Goal: Task Accomplishment & Management: Manage account settings

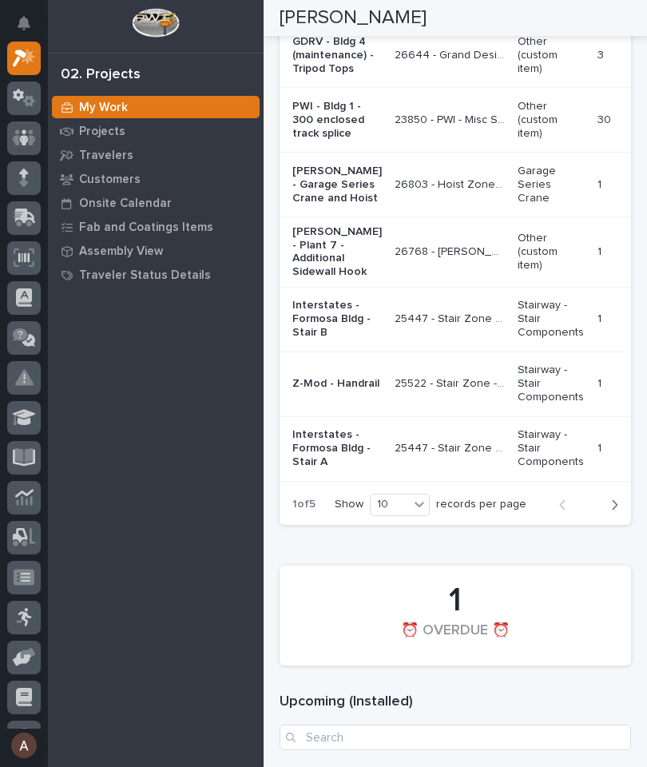
scroll to position [2195, 0]
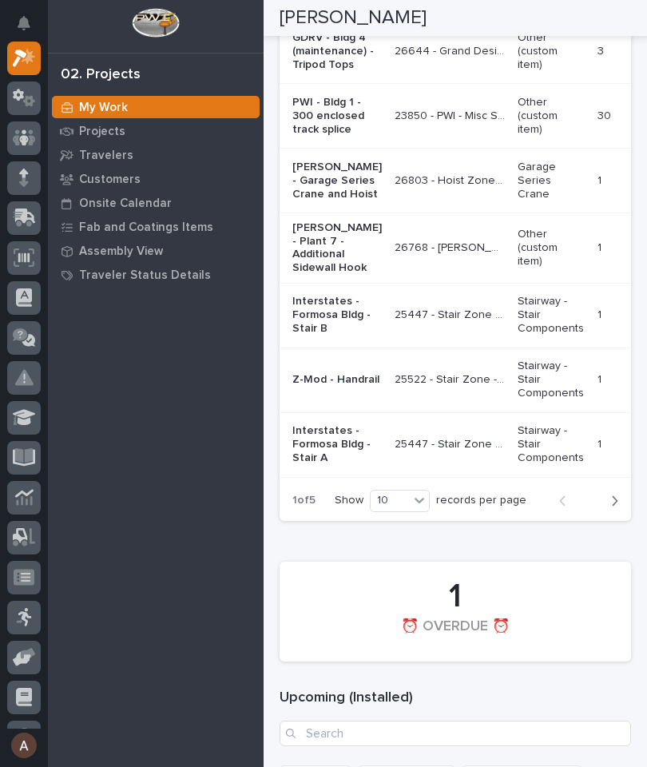
click at [620, 508] on button "Next" at bounding box center [610, 501] width 42 height 14
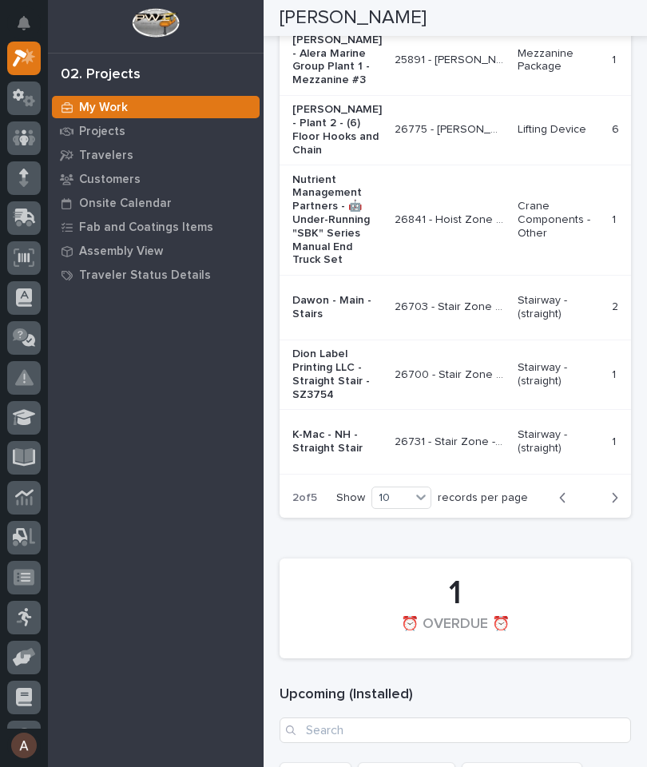
scroll to position [0, 0]
click at [328, 268] on p "Nutrient Management Partners - 🤖 Under-Running "SBK" Series Manual End Truck Set" at bounding box center [337, 220] width 90 height 94
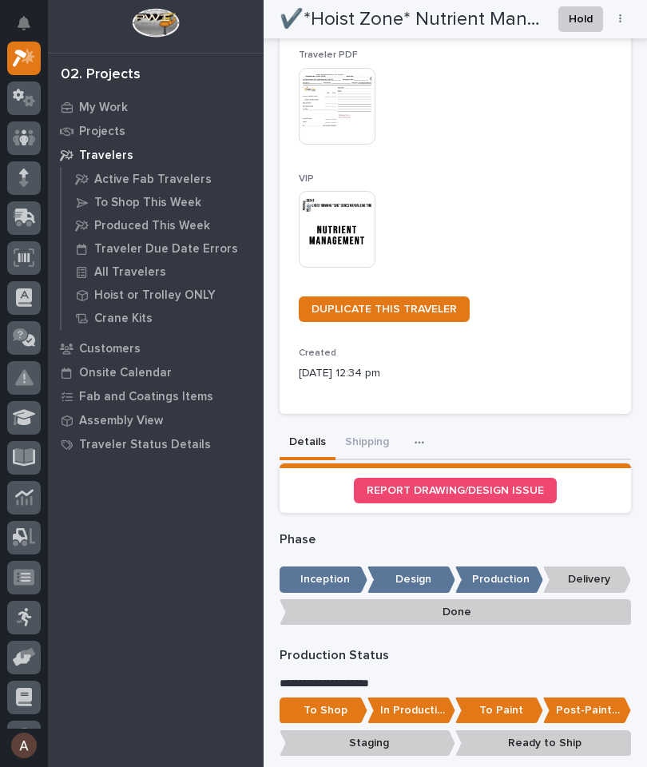
scroll to position [368, 0]
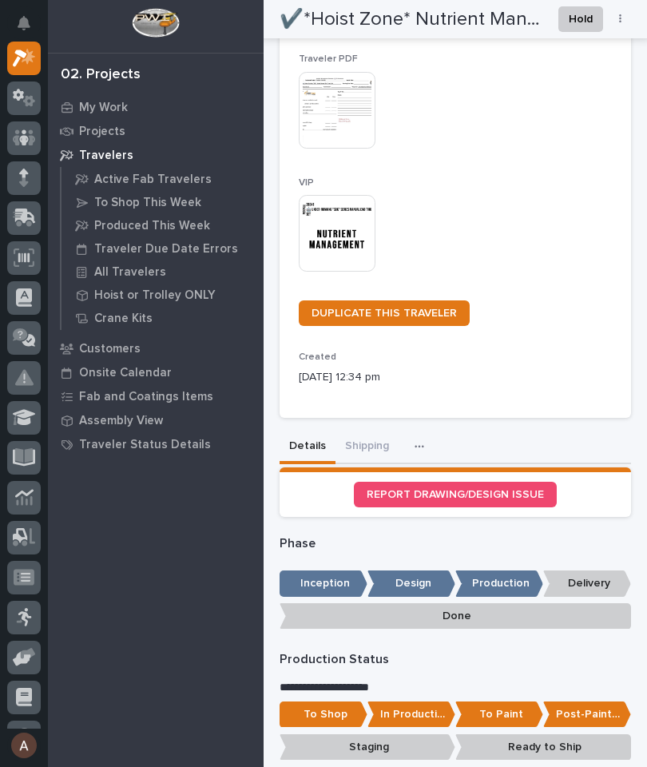
click at [370, 444] on button "Shipping" at bounding box center [367, 448] width 63 height 34
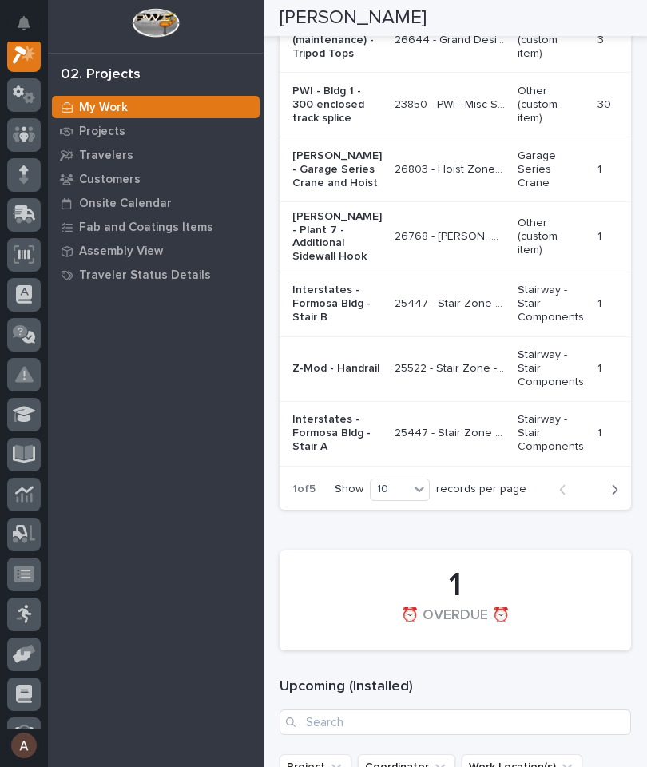
scroll to position [2208, 0]
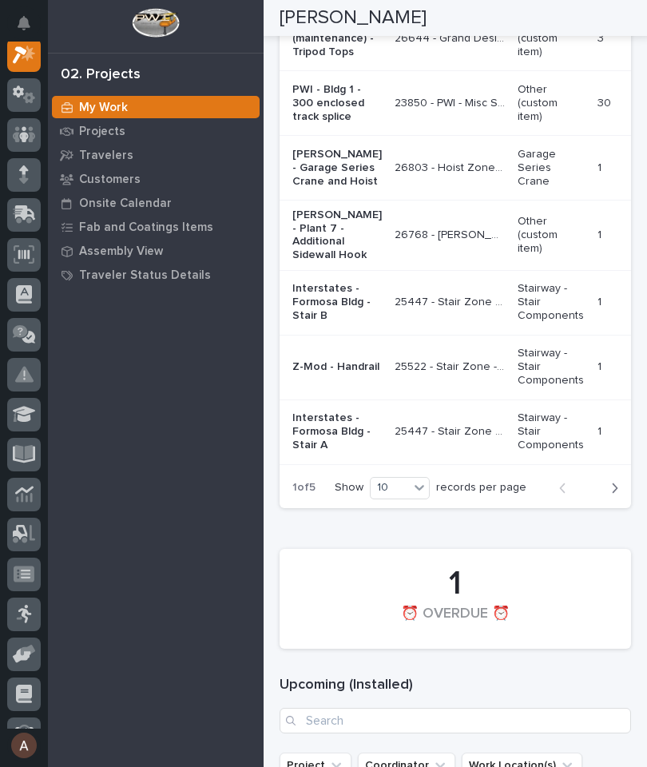
click at [614, 495] on icon "button" at bounding box center [614, 488] width 7 height 14
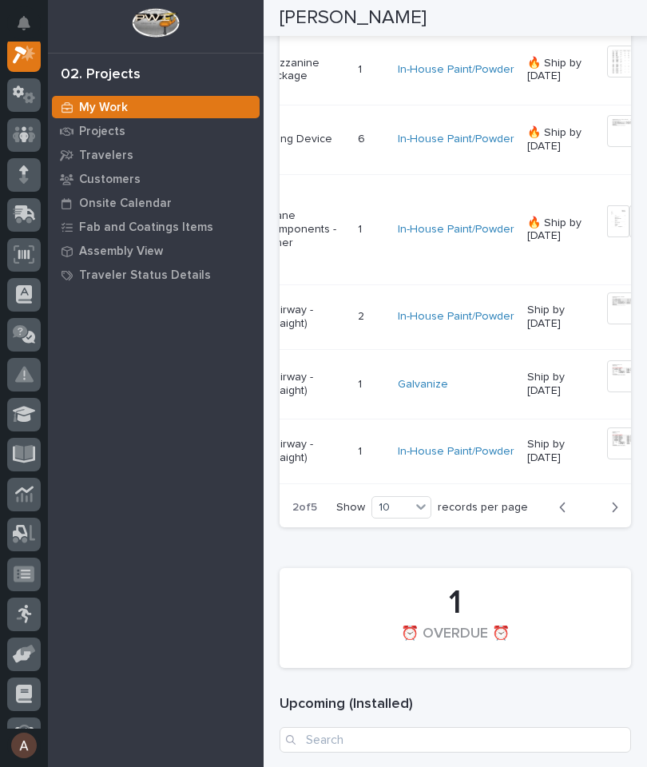
scroll to position [0, 253]
click at [608, 324] on img at bounding box center [624, 308] width 32 height 32
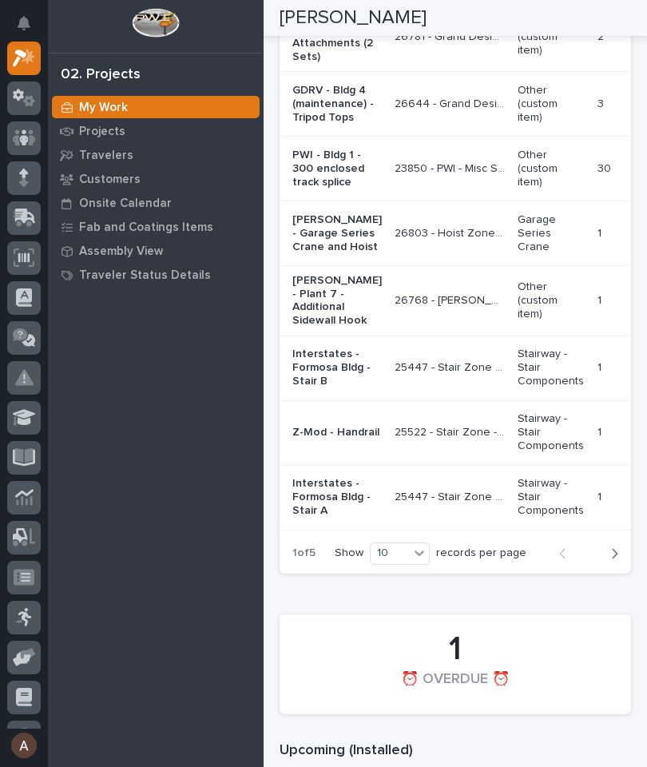
scroll to position [2145, 0]
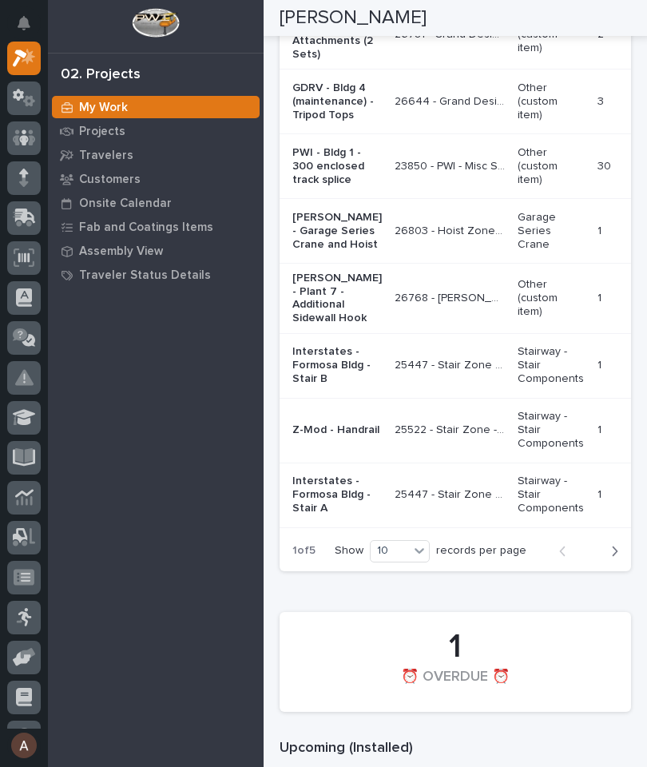
click at [614, 559] on icon "button" at bounding box center [614, 551] width 7 height 14
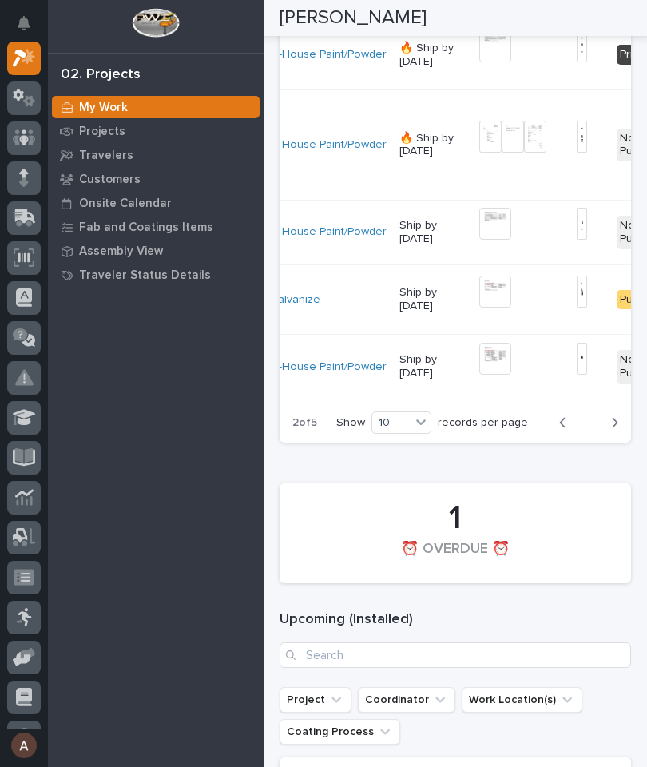
scroll to position [0, 372]
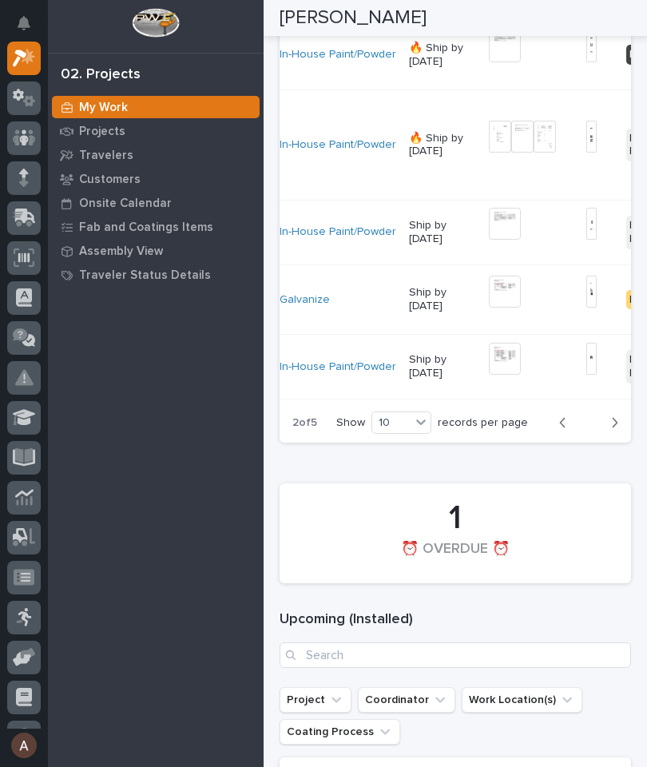
click at [489, 240] on img at bounding box center [505, 224] width 32 height 32
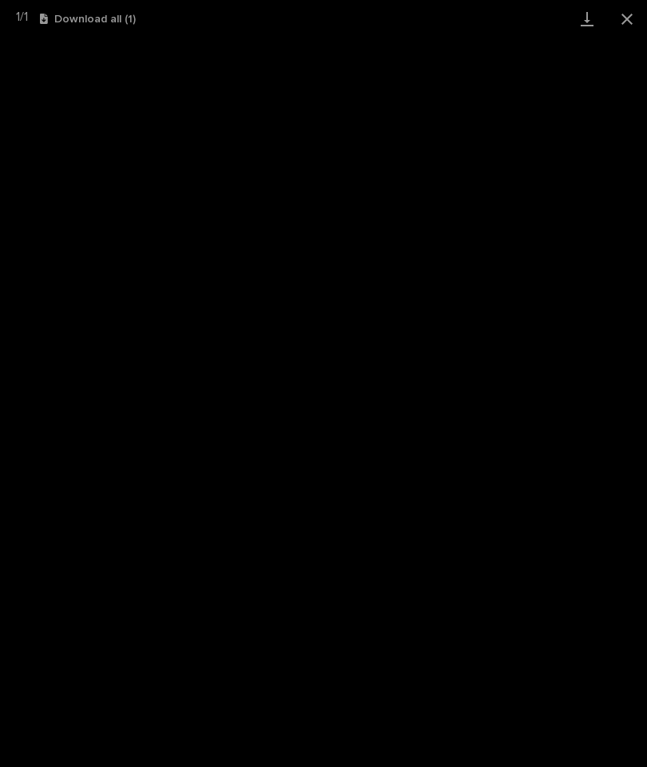
click at [579, 27] on link "Download" at bounding box center [587, 19] width 40 height 38
click at [630, 19] on button "Close gallery" at bounding box center [627, 19] width 40 height 38
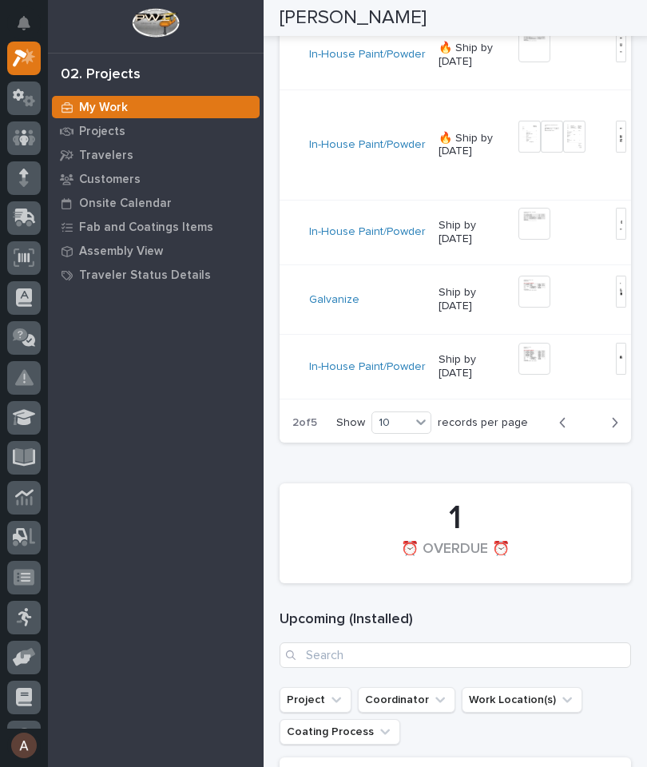
scroll to position [0, 344]
click at [518, 240] on img at bounding box center [534, 224] width 32 height 32
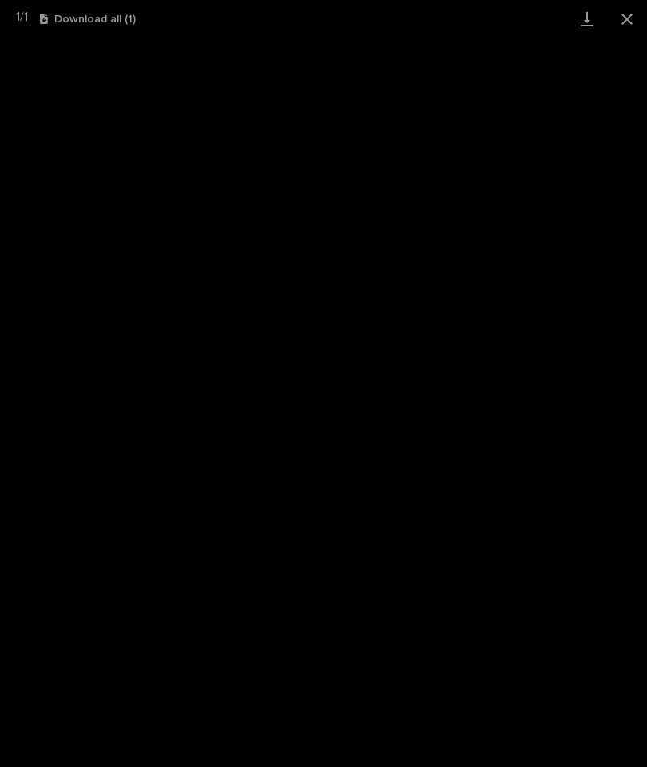
click at [623, 20] on button "Close gallery" at bounding box center [627, 19] width 40 height 38
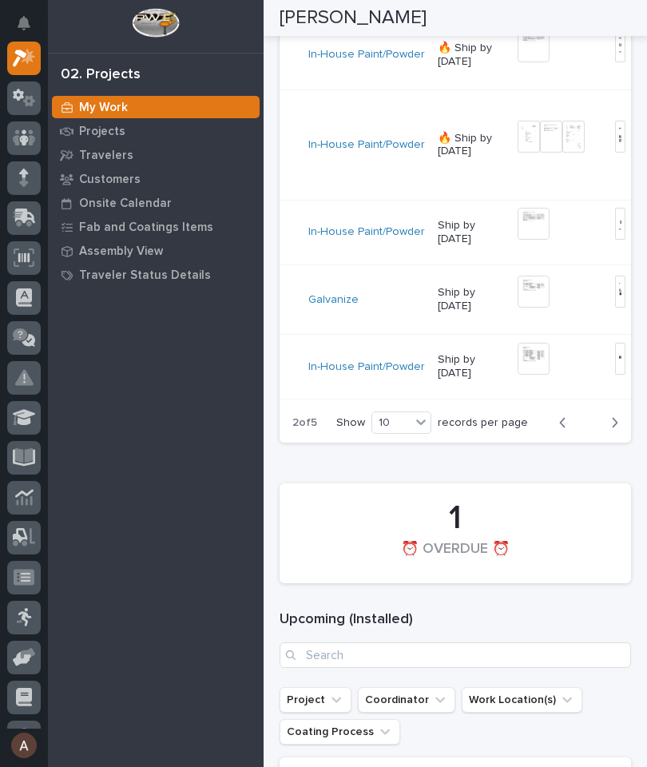
click at [615, 240] on img at bounding box center [620, 224] width 10 height 32
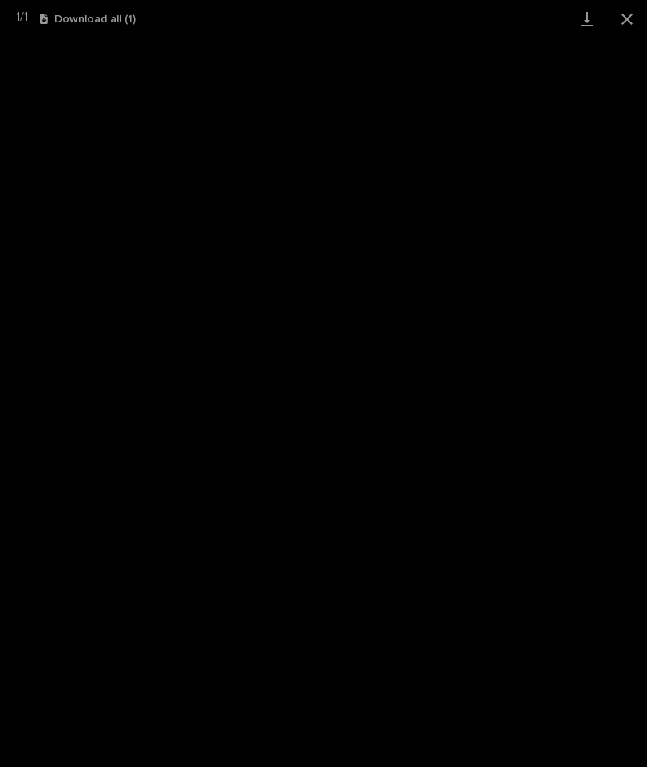
click at [591, 22] on link "Download" at bounding box center [587, 19] width 40 height 38
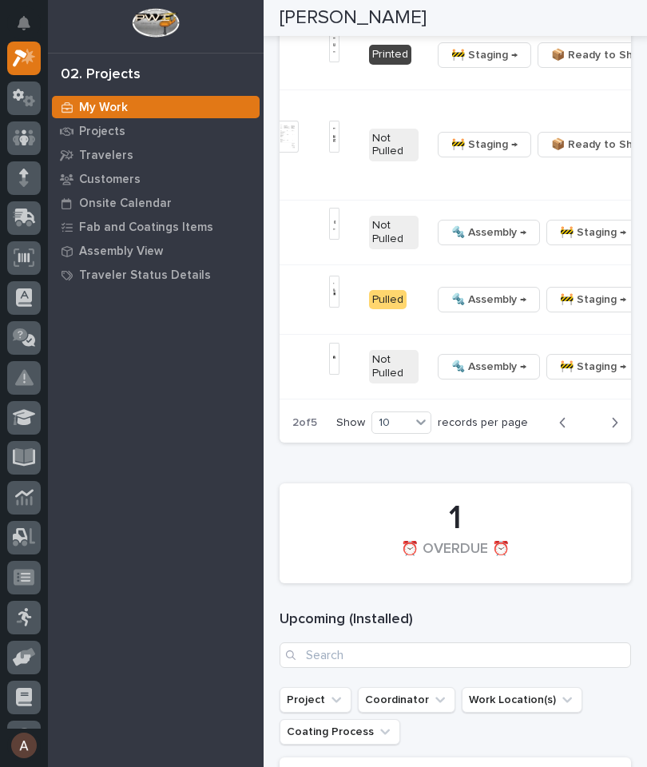
scroll to position [0, 629]
click at [647, 238] on button "button" at bounding box center [658, 232] width 22 height 11
click at [527, 424] on span "🔩 Hardware" at bounding box center [504, 413] width 67 height 19
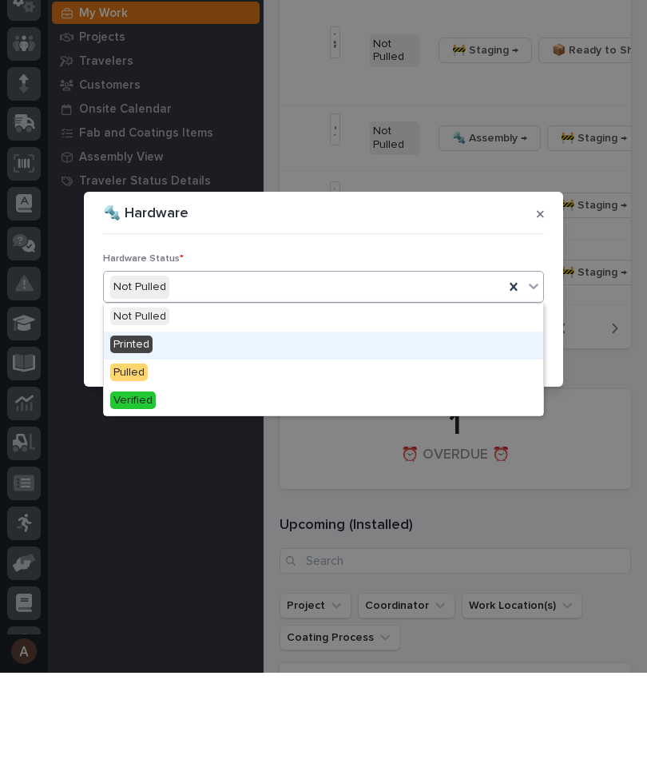
click at [201, 426] on div "Printed" at bounding box center [324, 440] width 440 height 28
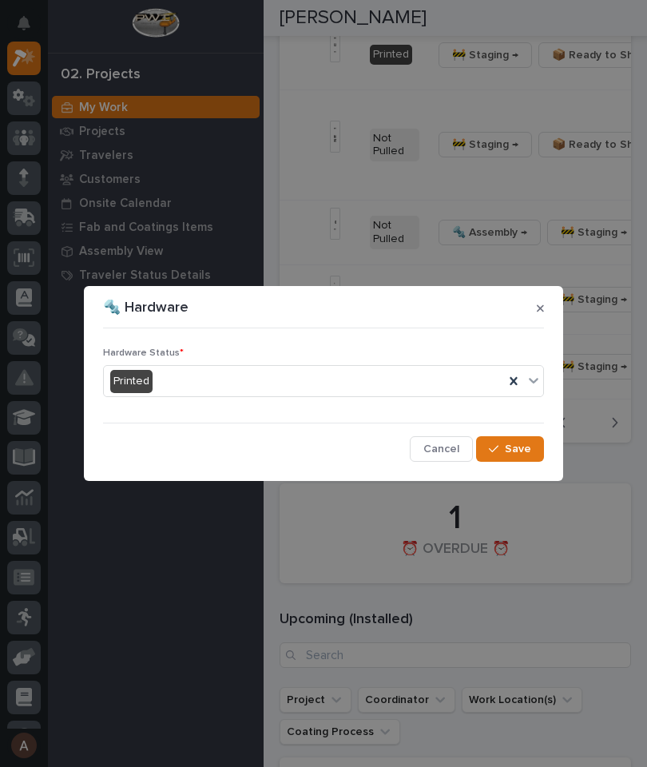
click at [507, 456] on span "Save" at bounding box center [518, 449] width 26 height 14
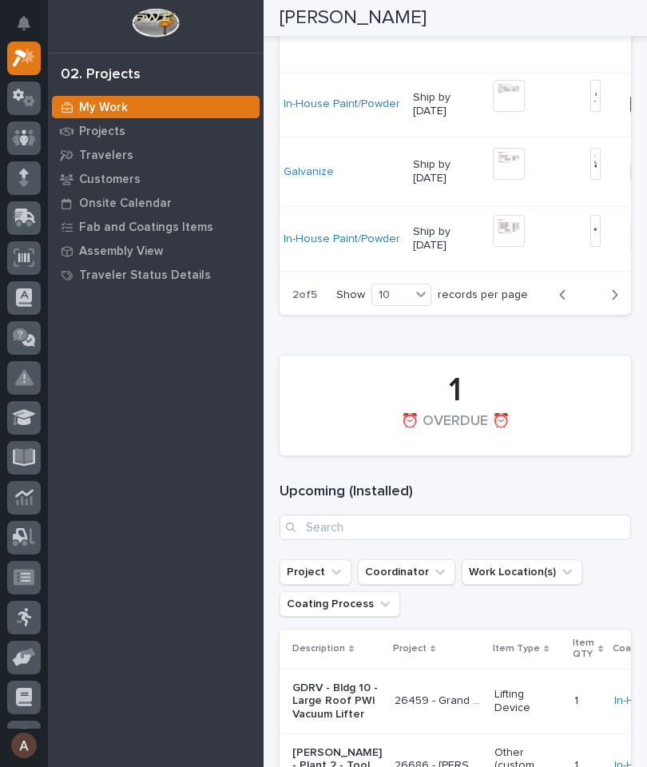
scroll to position [0, 372]
click at [489, 247] on img at bounding box center [505, 231] width 32 height 32
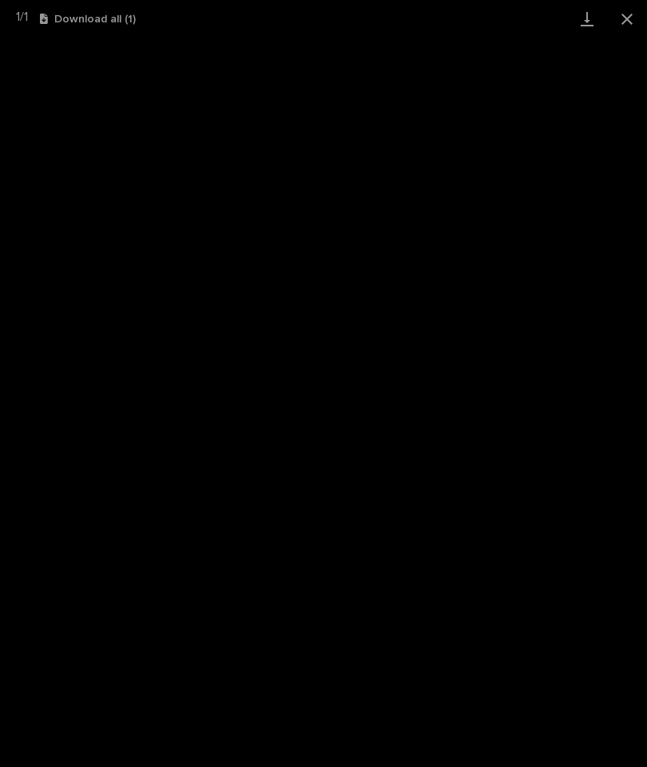
click at [574, 16] on link "Download" at bounding box center [587, 19] width 40 height 38
click at [627, 17] on button "Close gallery" at bounding box center [627, 19] width 40 height 38
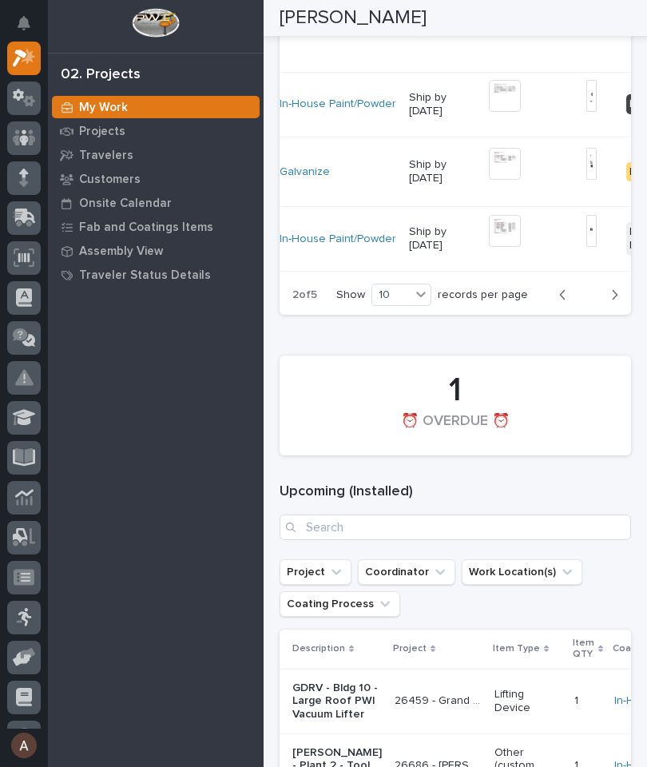
scroll to position [0, 440]
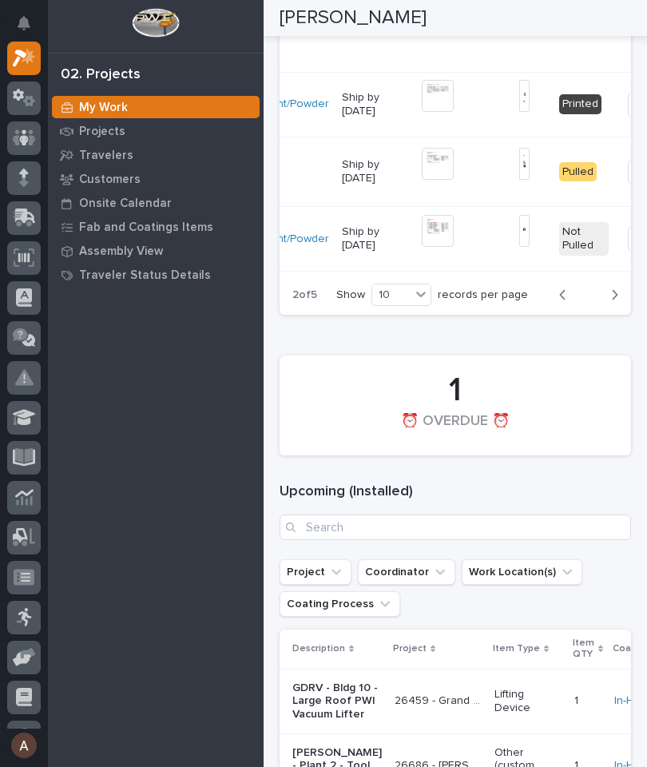
click at [519, 247] on img at bounding box center [524, 231] width 10 height 32
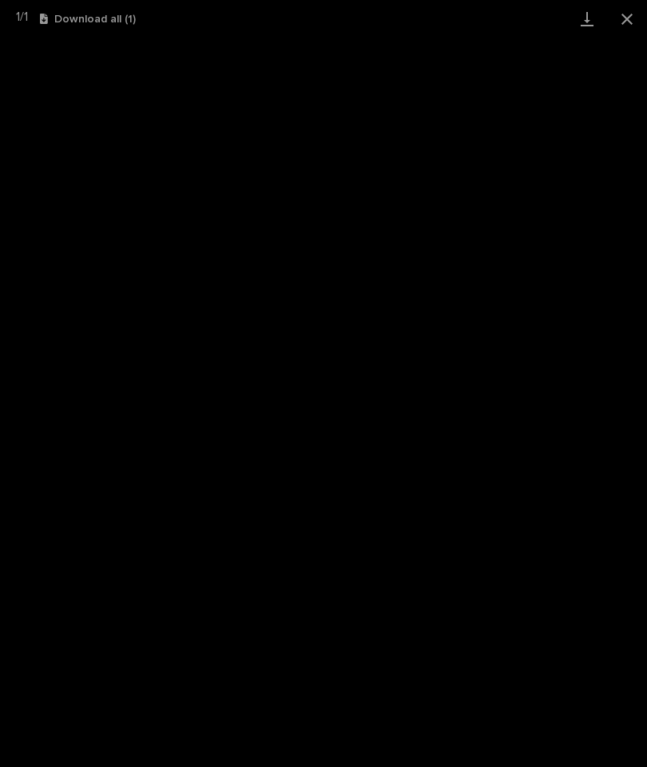
click at [579, 22] on link "Download" at bounding box center [587, 19] width 40 height 38
click at [630, 22] on button "Close gallery" at bounding box center [627, 19] width 40 height 38
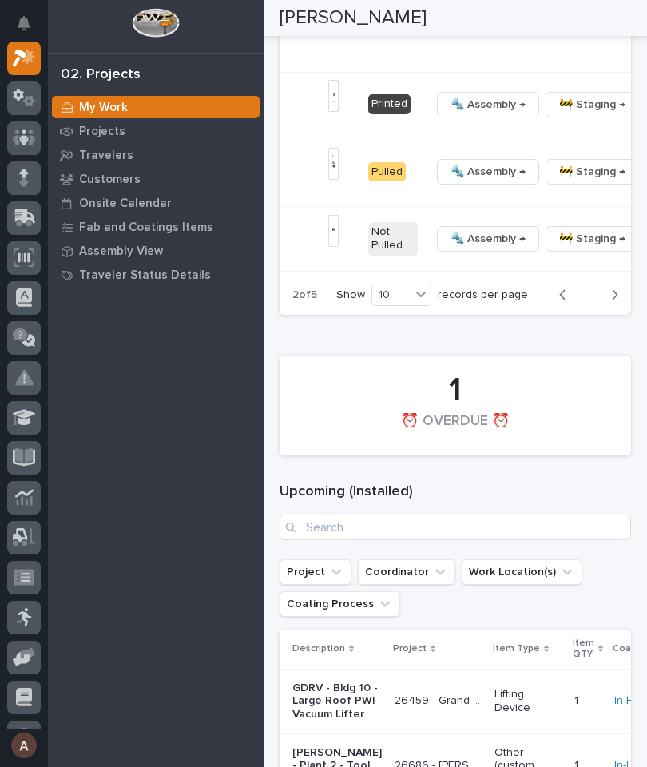
scroll to position [0, 629]
click at [647, 245] on button "button" at bounding box center [658, 238] width 22 height 11
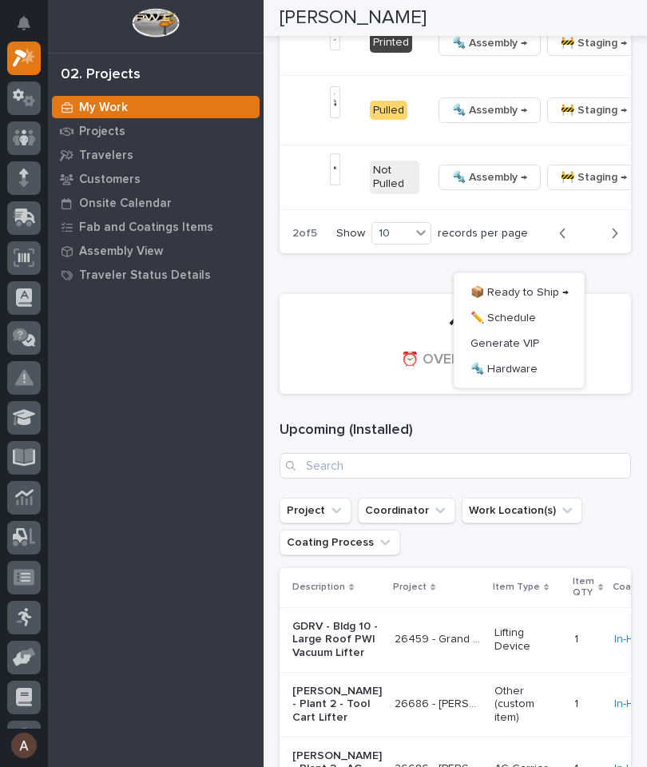
scroll to position [2514, 0]
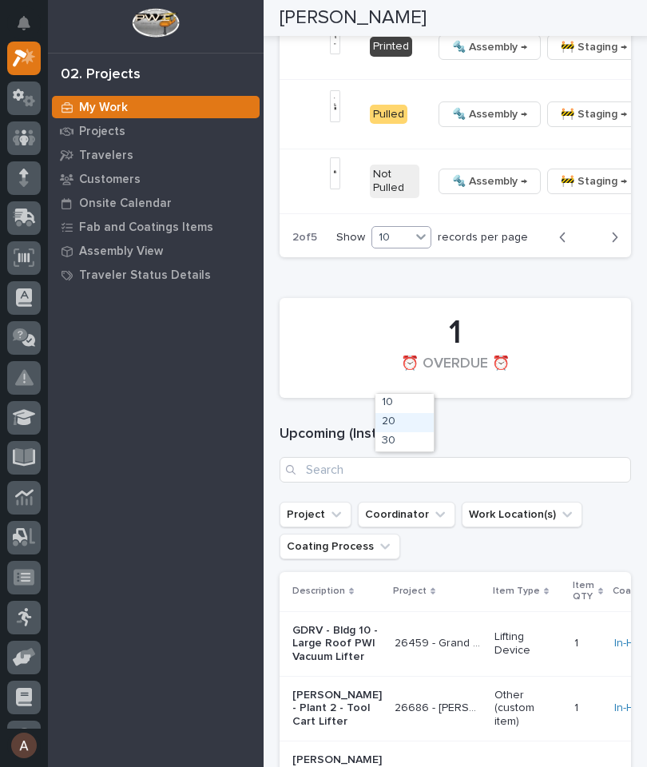
click at [404, 418] on div "20" at bounding box center [405, 422] width 58 height 19
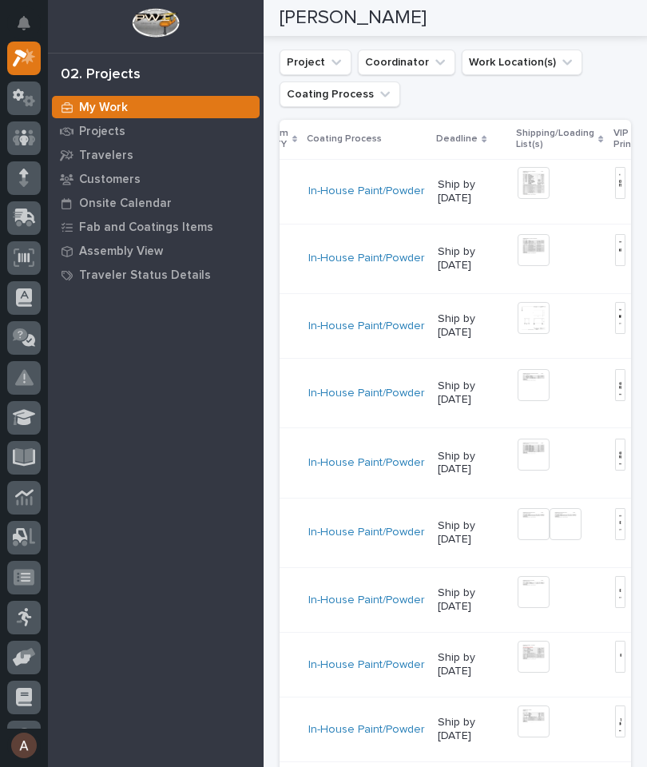
scroll to position [0, 388]
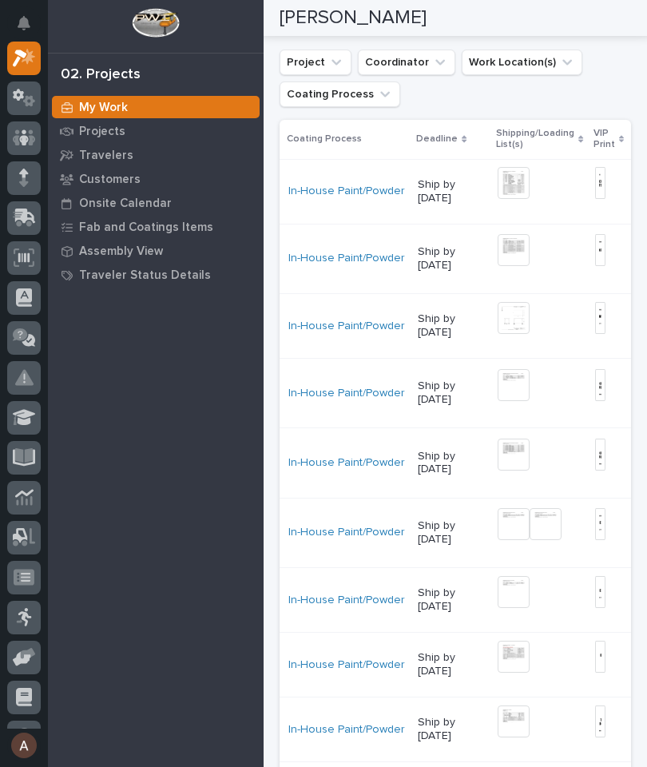
click at [498, 266] on img at bounding box center [514, 250] width 32 height 32
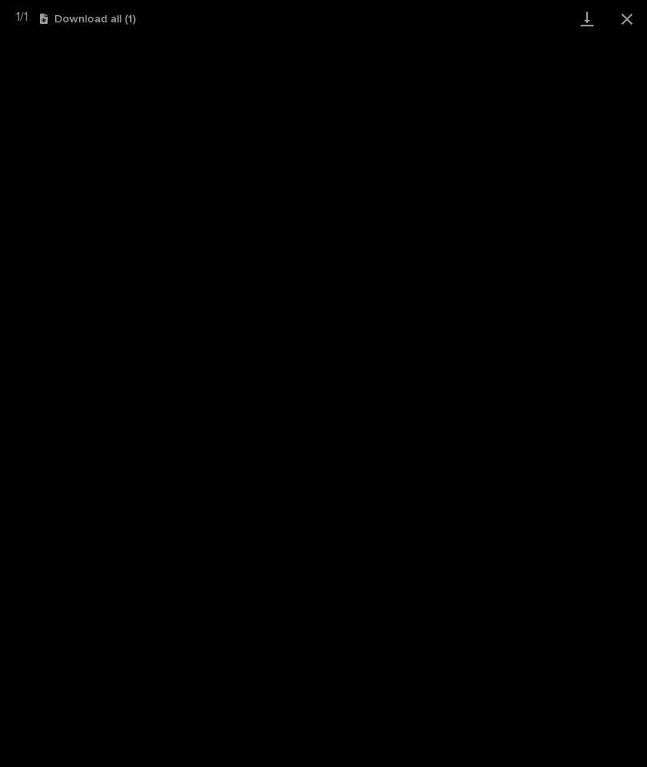
click at [588, 22] on link "Download" at bounding box center [587, 19] width 40 height 38
click at [626, 23] on button "Close gallery" at bounding box center [627, 19] width 40 height 38
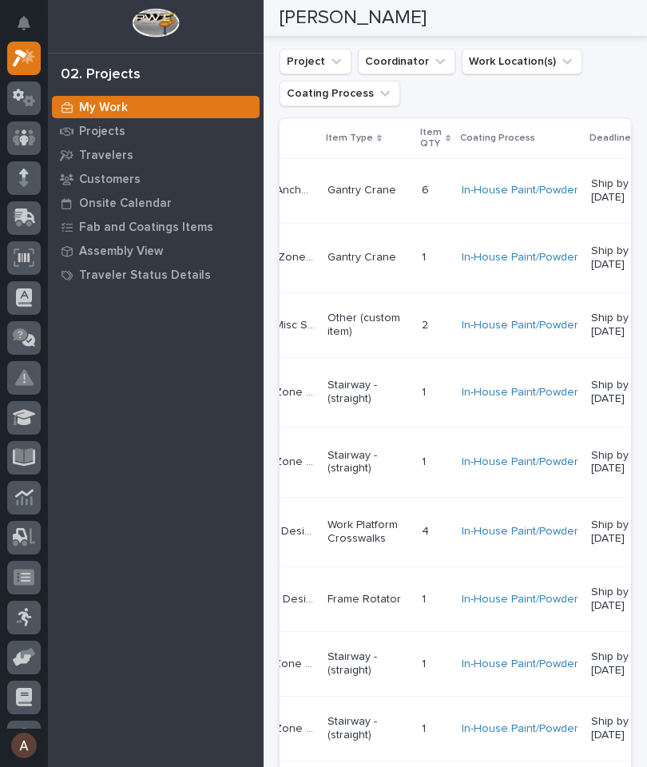
scroll to position [1852, 0]
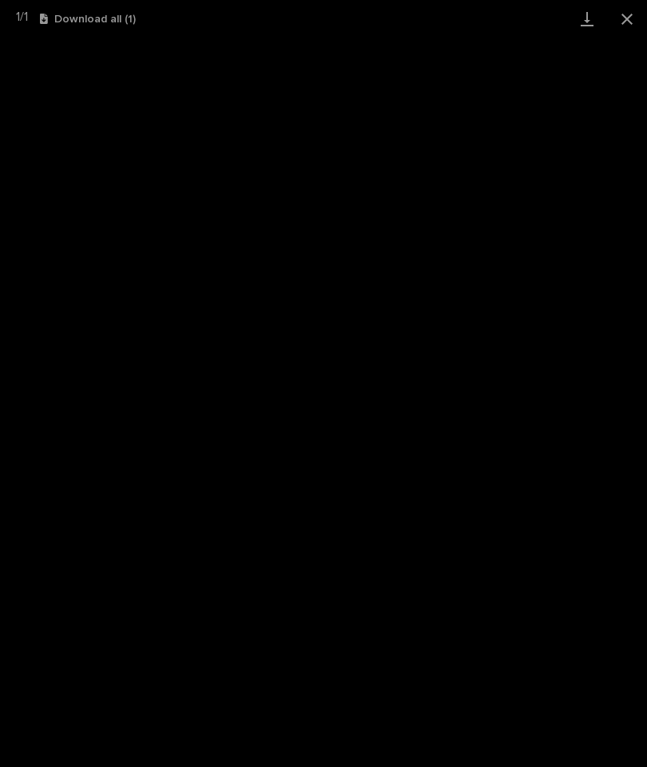
click at [630, 23] on button "Close gallery" at bounding box center [627, 19] width 40 height 38
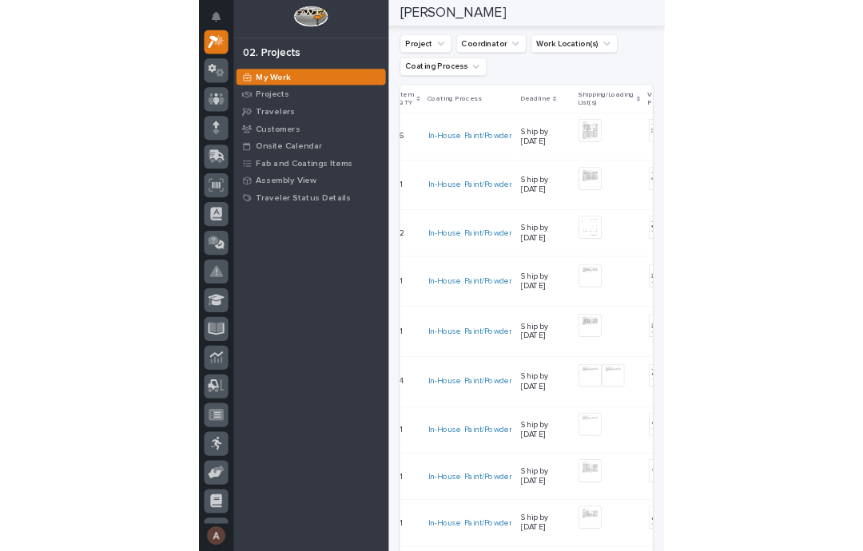
scroll to position [0, 368]
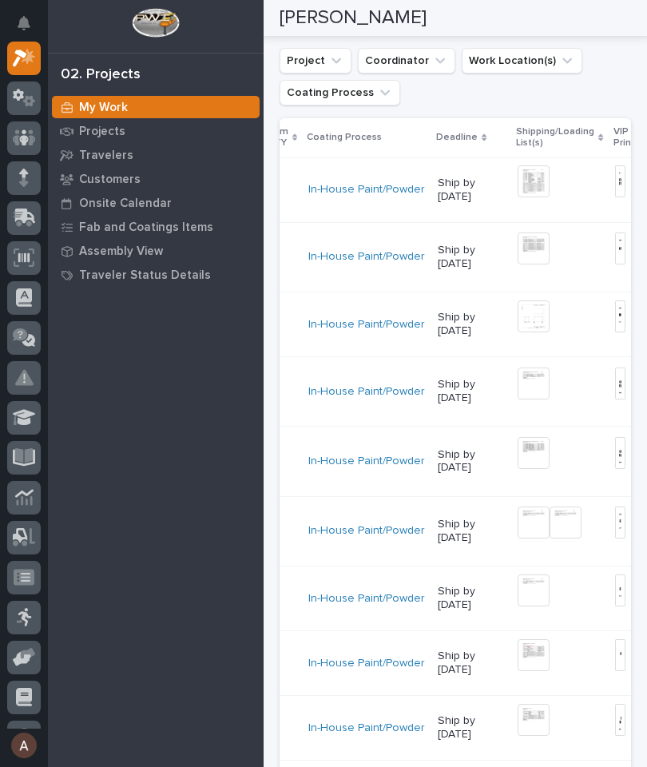
click at [615, 265] on img at bounding box center [620, 249] width 10 height 32
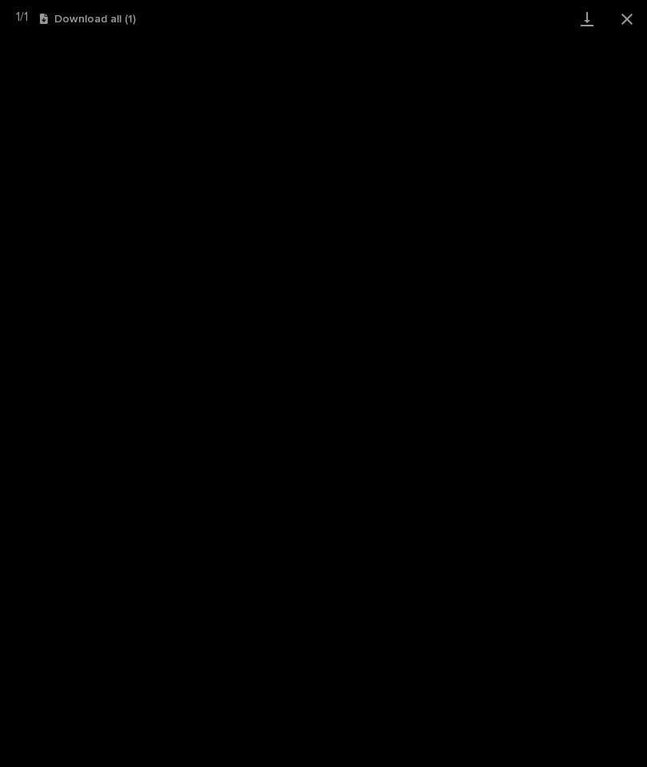
click at [581, 26] on link "Download" at bounding box center [587, 19] width 40 height 38
click at [637, 17] on button "Close gallery" at bounding box center [627, 19] width 40 height 38
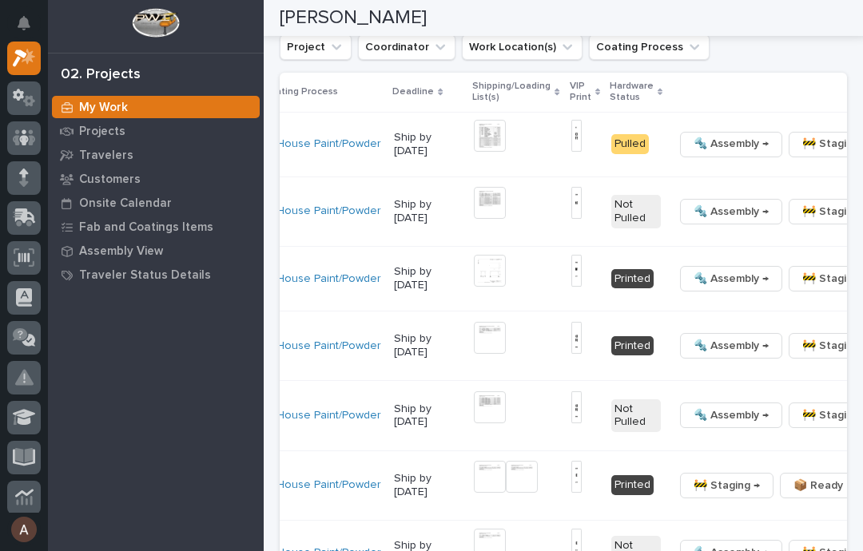
scroll to position [0, 412]
click at [647, 372] on button "🔩 Hardware" at bounding box center [735, 360] width 117 height 26
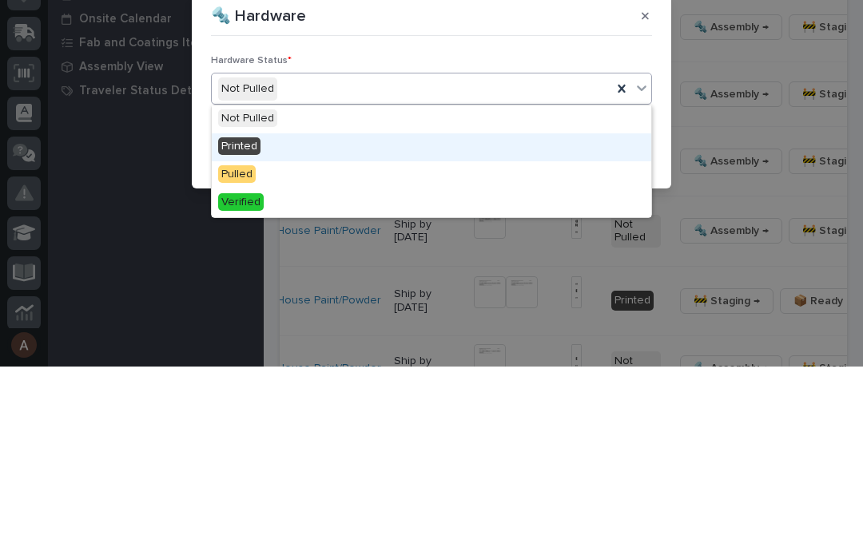
click at [336, 318] on div "Printed" at bounding box center [432, 332] width 440 height 28
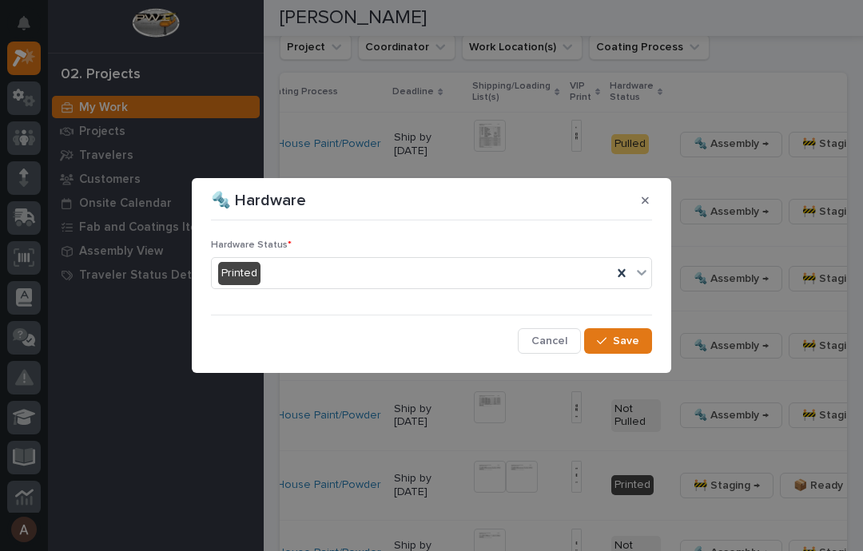
click at [641, 340] on button "Save" at bounding box center [618, 341] width 68 height 26
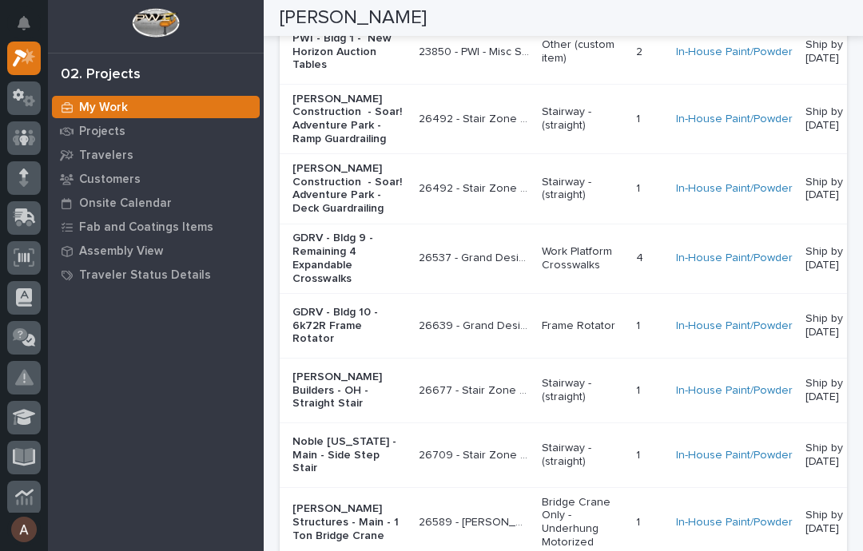
scroll to position [0, 0]
click at [647, 224] on td "In-House Paint/Powder" at bounding box center [734, 189] width 129 height 70
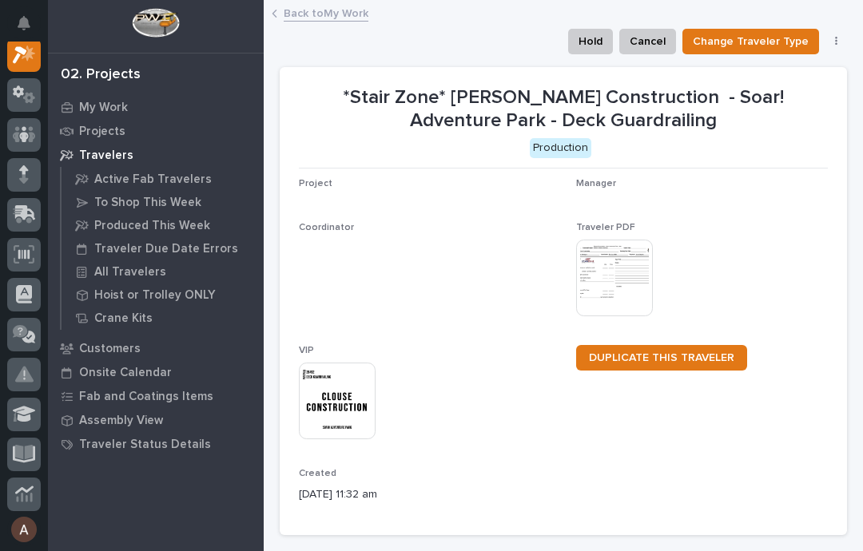
scroll to position [40, 0]
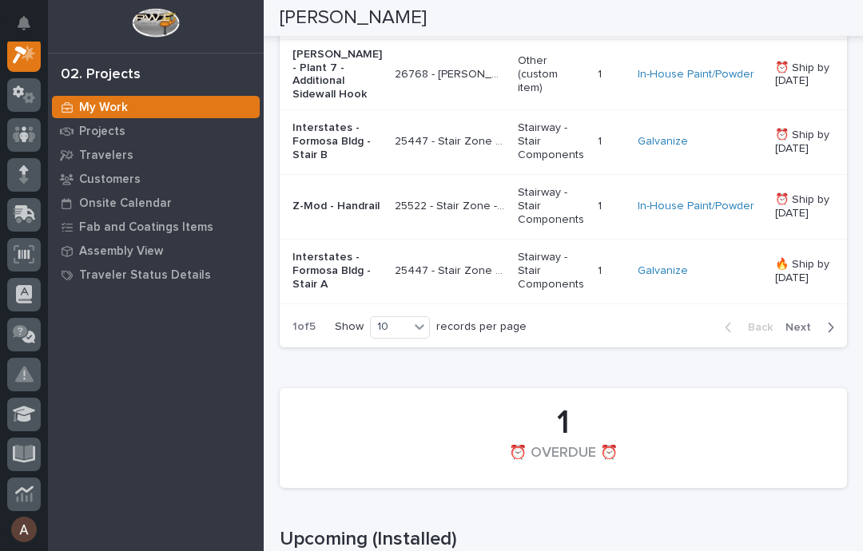
scroll to position [2327, 0]
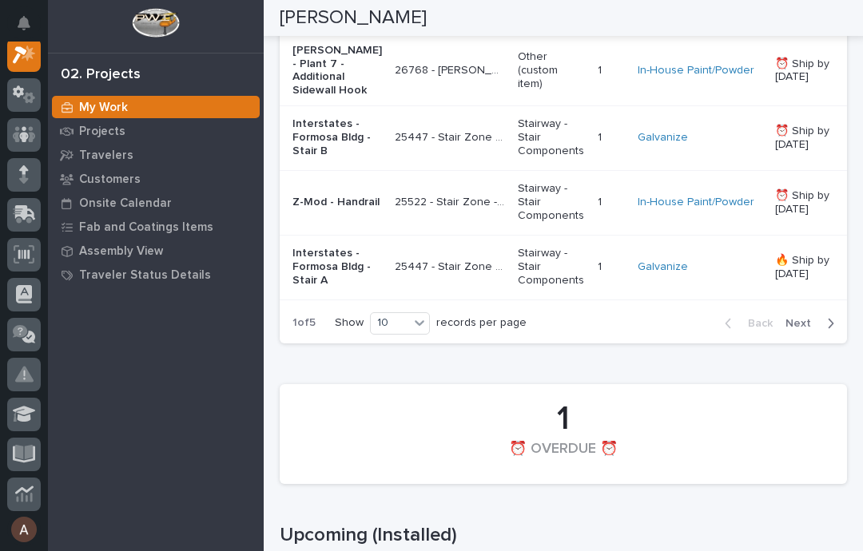
click at [647, 344] on div "Back Next" at bounding box center [779, 324] width 135 height 40
click at [647, 331] on icon "button" at bounding box center [830, 323] width 7 height 14
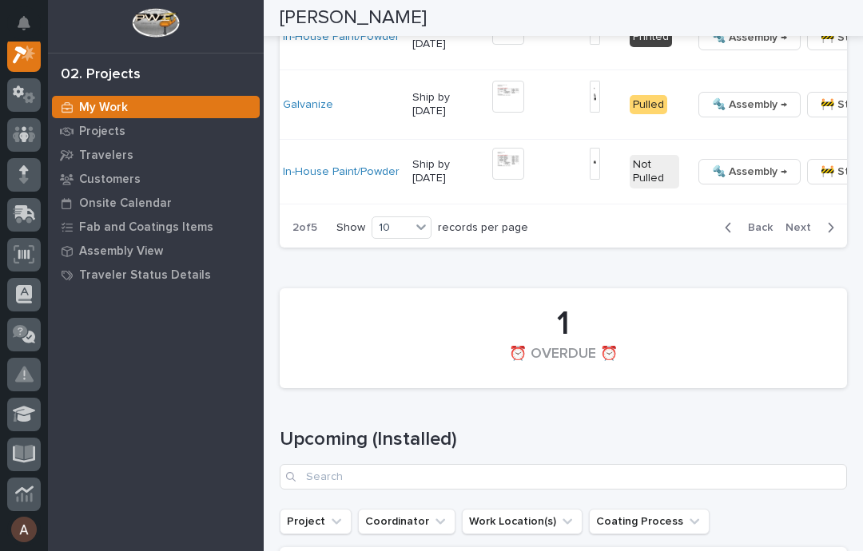
scroll to position [2477, 0]
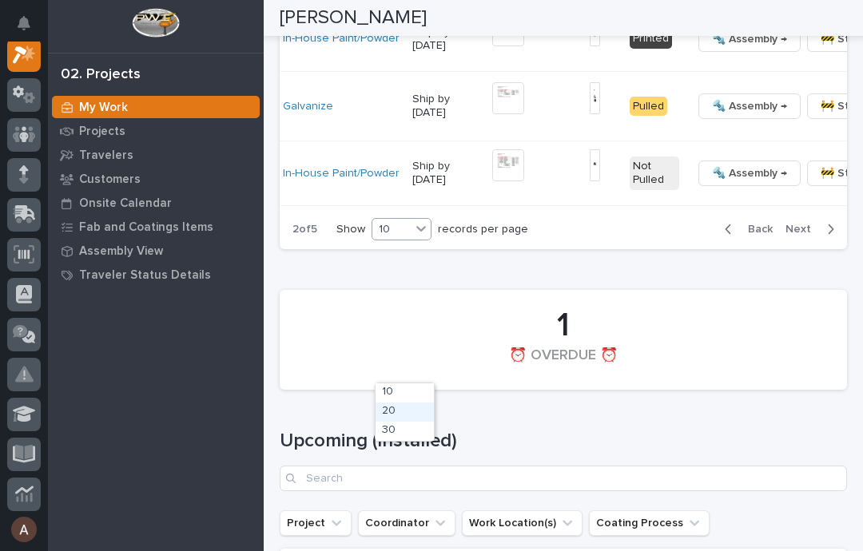
click at [410, 412] on div "20" at bounding box center [405, 412] width 58 height 19
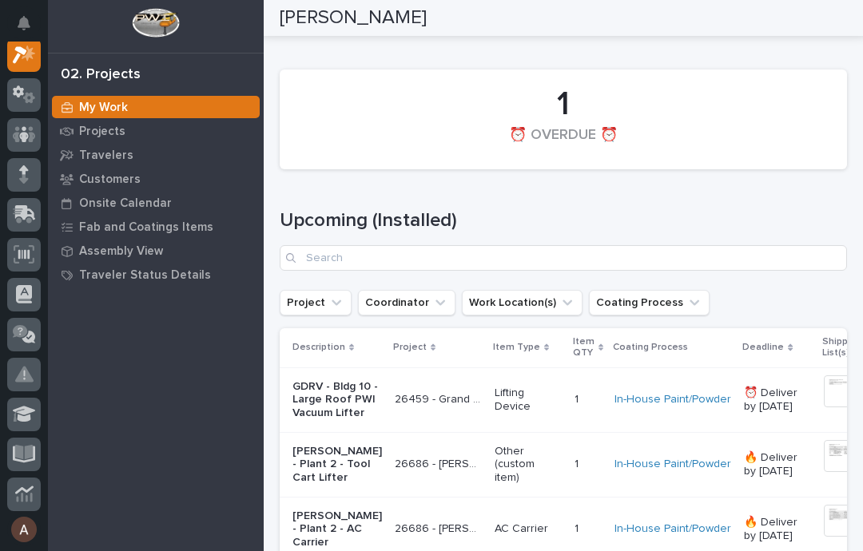
scroll to position [3301, 0]
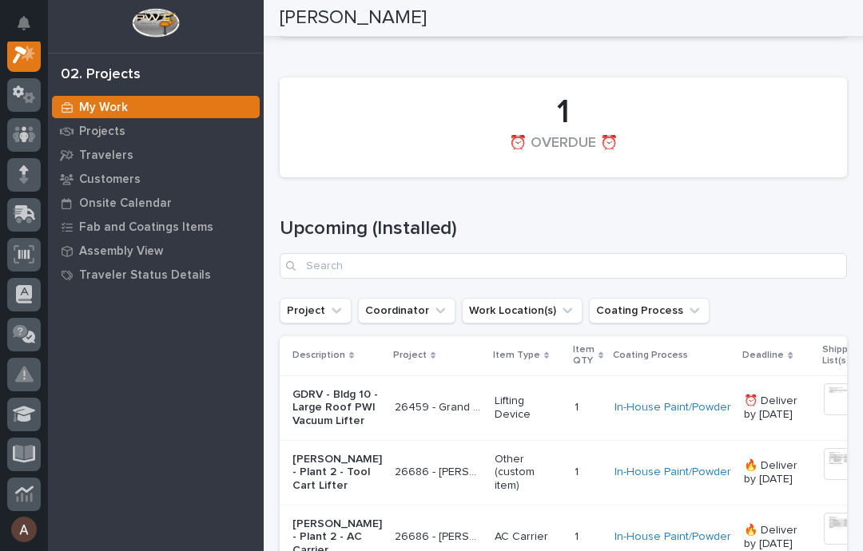
click at [647, 24] on div "button" at bounding box center [828, 17] width 14 height 14
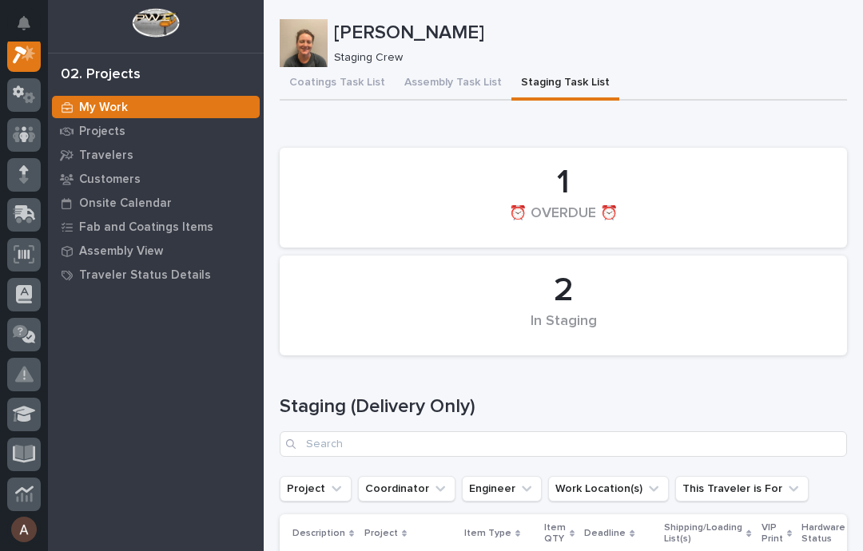
scroll to position [0, 0]
